Goal: Task Accomplishment & Management: Use online tool/utility

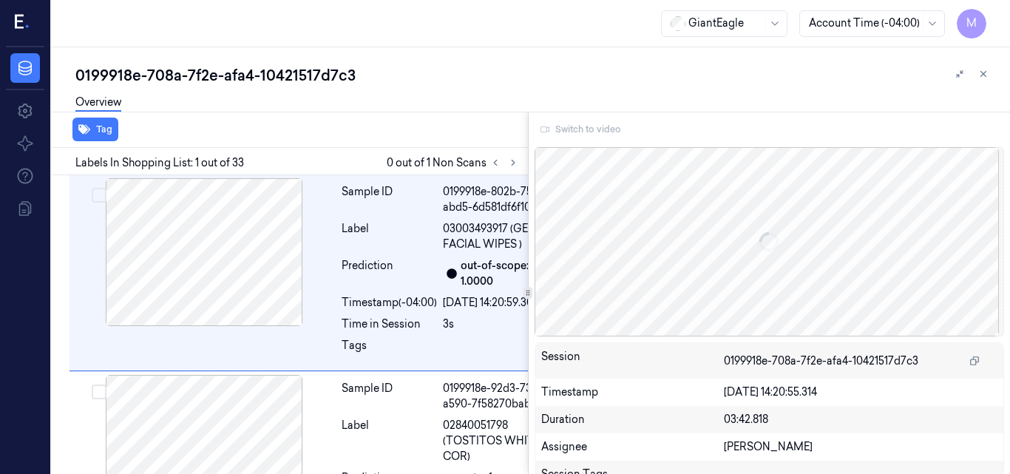
click at [595, 129] on div "Switch to video" at bounding box center [770, 130] width 470 height 24
click at [595, 128] on div "Switch to video" at bounding box center [770, 130] width 470 height 24
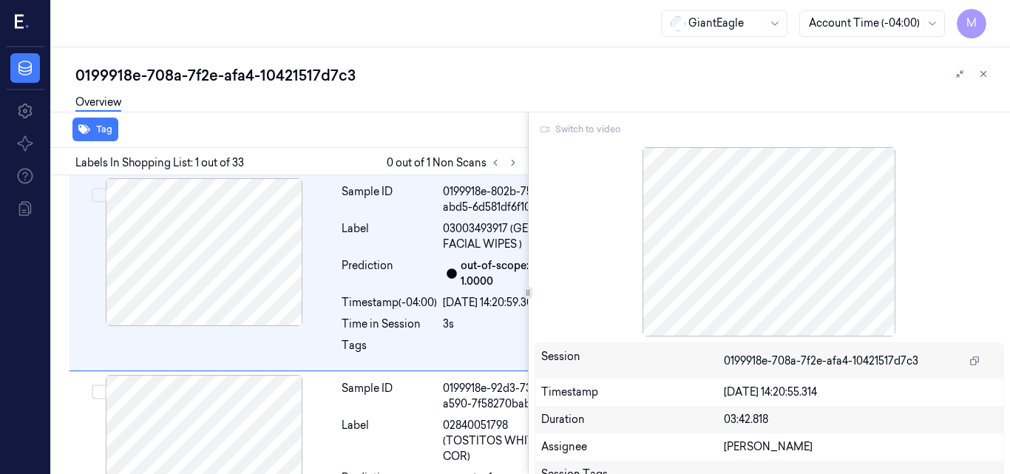
click at [595, 128] on div "Switch to video" at bounding box center [770, 130] width 470 height 24
click at [579, 160] on div at bounding box center [770, 241] width 470 height 189
click at [594, 126] on div "Switch to video" at bounding box center [770, 130] width 470 height 24
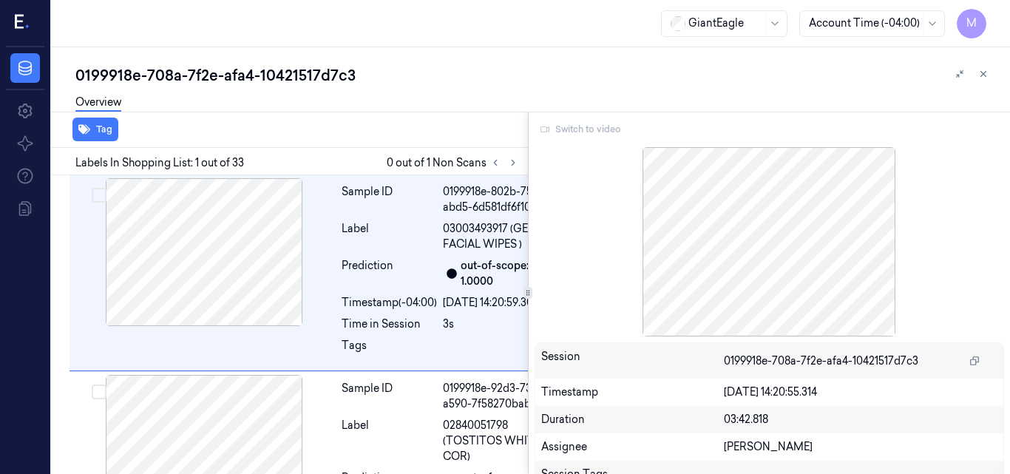
click at [594, 126] on div "Switch to video" at bounding box center [770, 130] width 470 height 24
click at [513, 162] on icon at bounding box center [513, 163] width 10 height 10
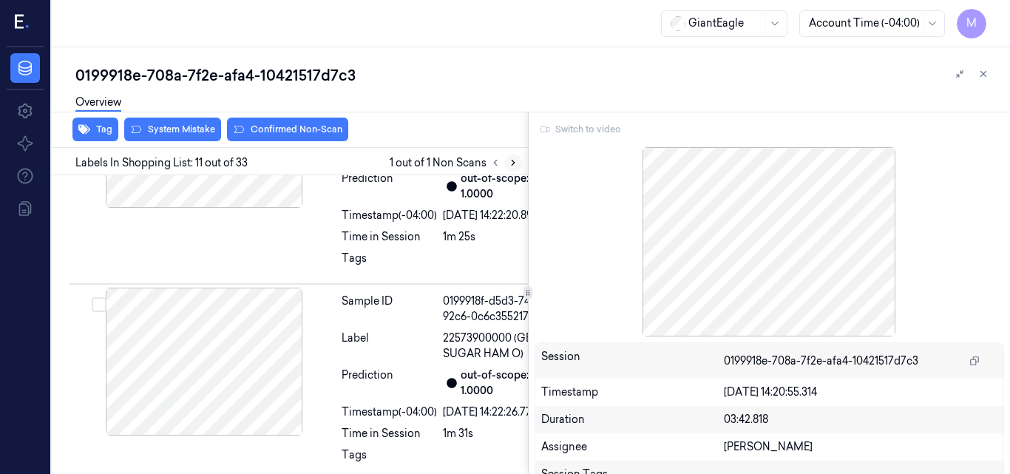
scroll to position [2698, 0]
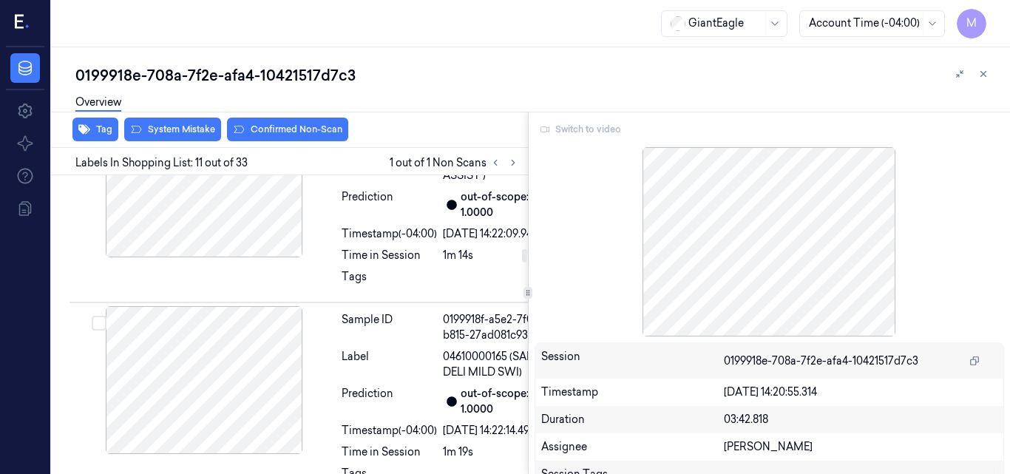
scroll to position [2180, 0]
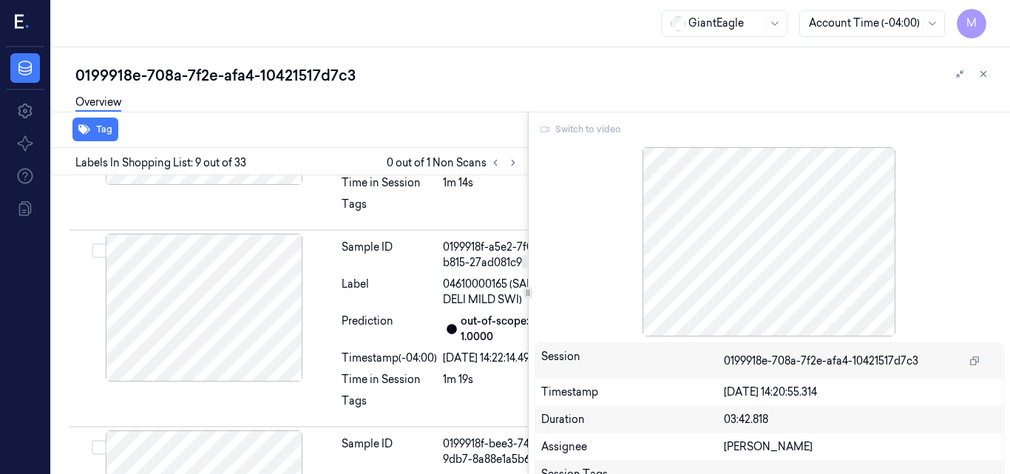
scroll to position [2397, 0]
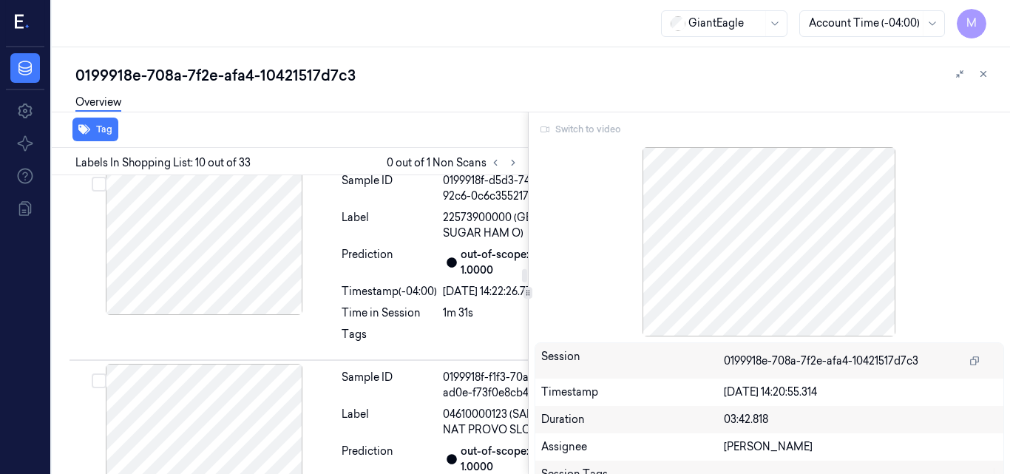
scroll to position [2819, 0]
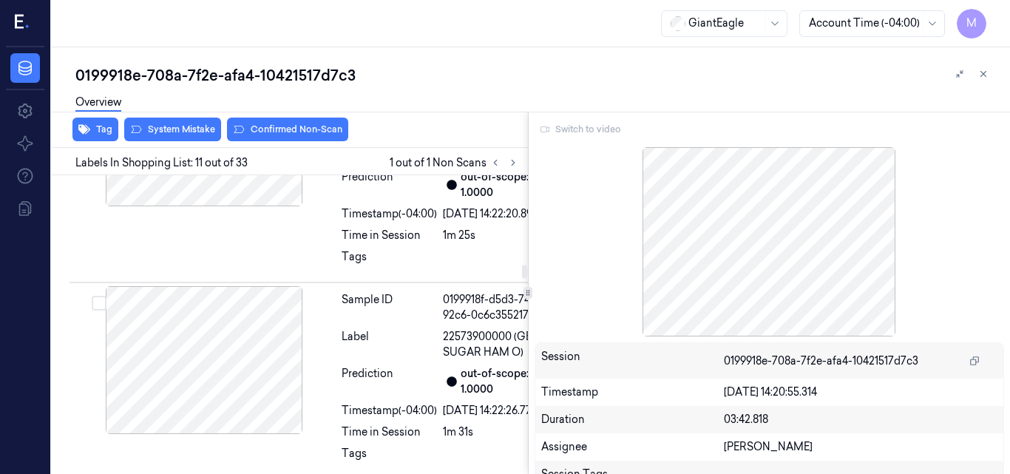
scroll to position [2698, 0]
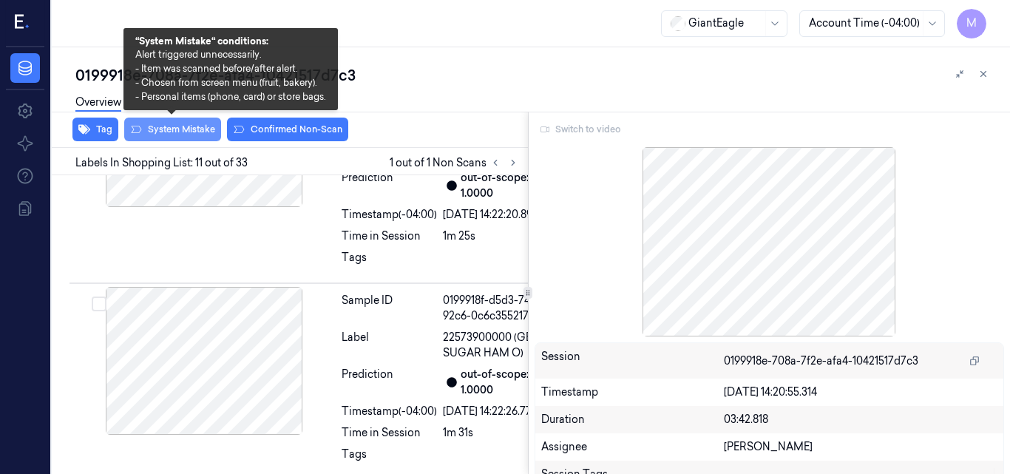
click at [169, 127] on button "System Mistake" at bounding box center [172, 130] width 97 height 24
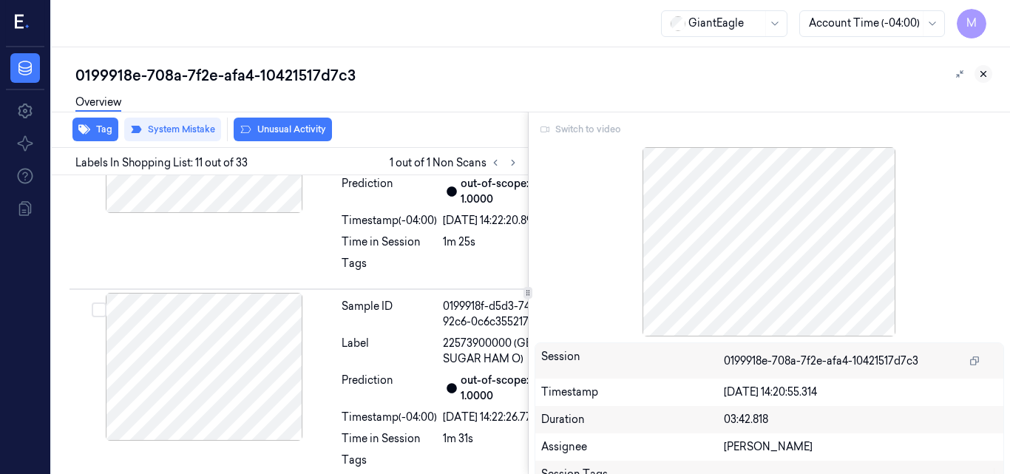
click at [983, 72] on icon at bounding box center [984, 74] width 10 height 10
